Goal: Check status: Check status

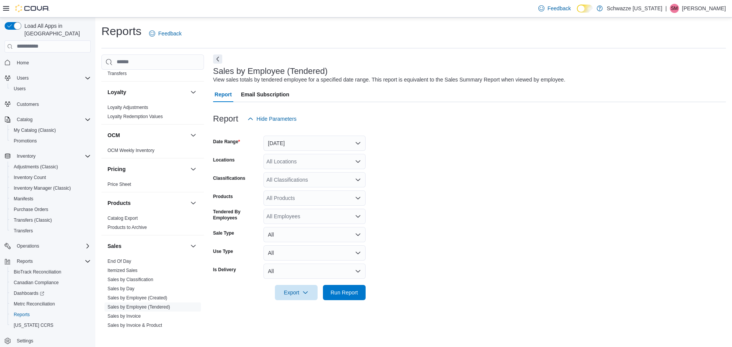
scroll to position [356, 0]
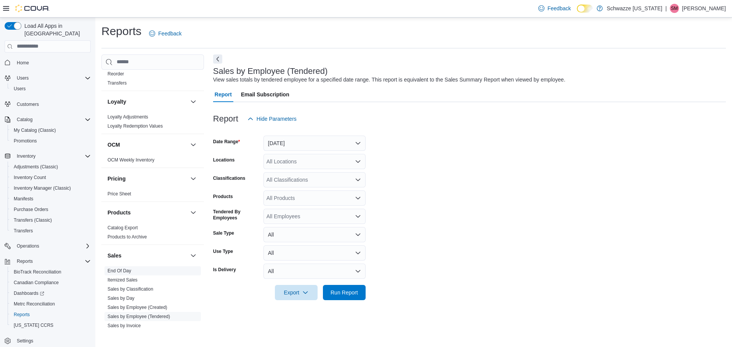
click at [122, 271] on link "End Of Day" at bounding box center [119, 270] width 24 height 5
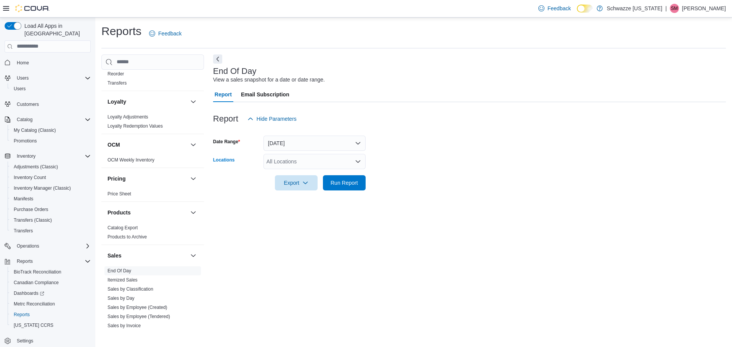
click at [311, 159] on div "All Locations" at bounding box center [314, 161] width 102 height 15
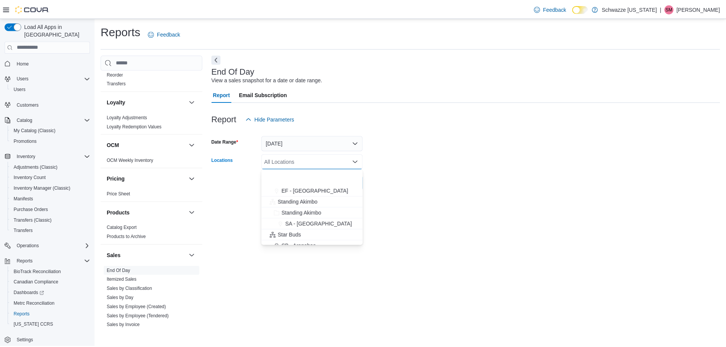
scroll to position [76, 0]
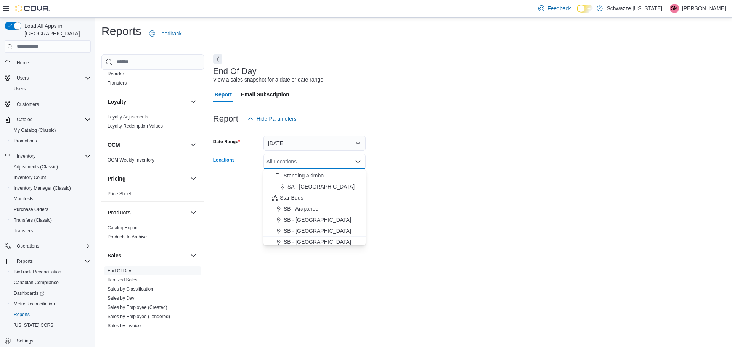
click at [302, 217] on span "SB - [GEOGRAPHIC_DATA]" at bounding box center [317, 220] width 67 height 8
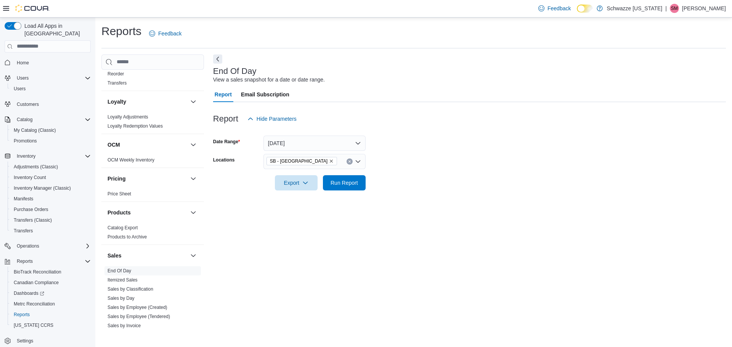
click at [473, 214] on div "End Of Day View a sales snapshot for a date or date range. Report Email Subscri…" at bounding box center [469, 193] width 513 height 276
click at [337, 181] on span "Run Report" at bounding box center [343, 183] width 27 height 8
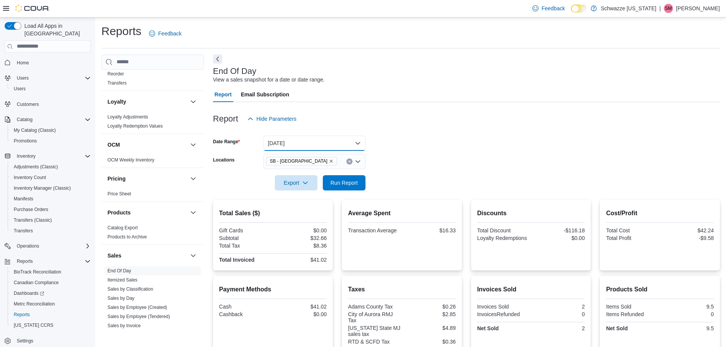
click at [327, 145] on button "[DATE]" at bounding box center [314, 143] width 102 height 15
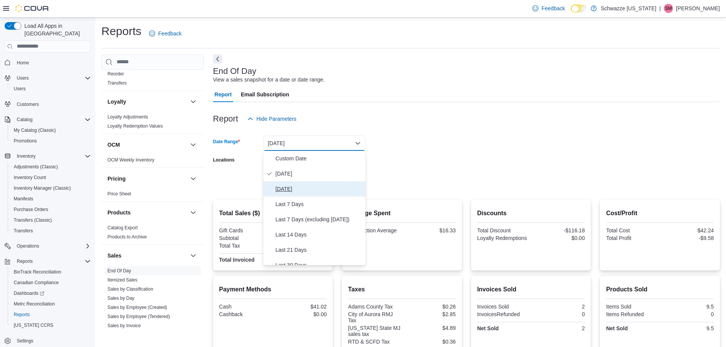
click at [292, 189] on span "[DATE]" at bounding box center [319, 188] width 87 height 9
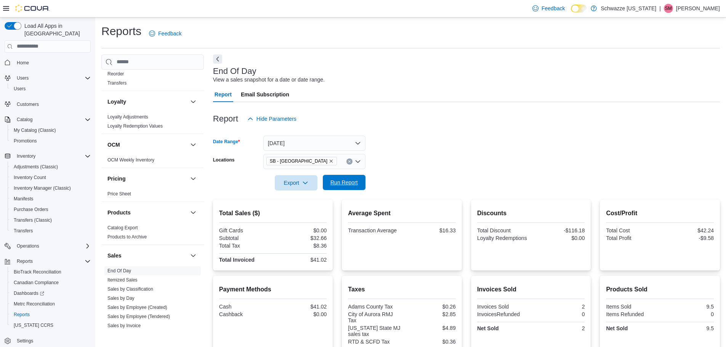
click at [345, 184] on span "Run Report" at bounding box center [343, 183] width 27 height 8
